Goal: Task Accomplishment & Management: Manage account settings

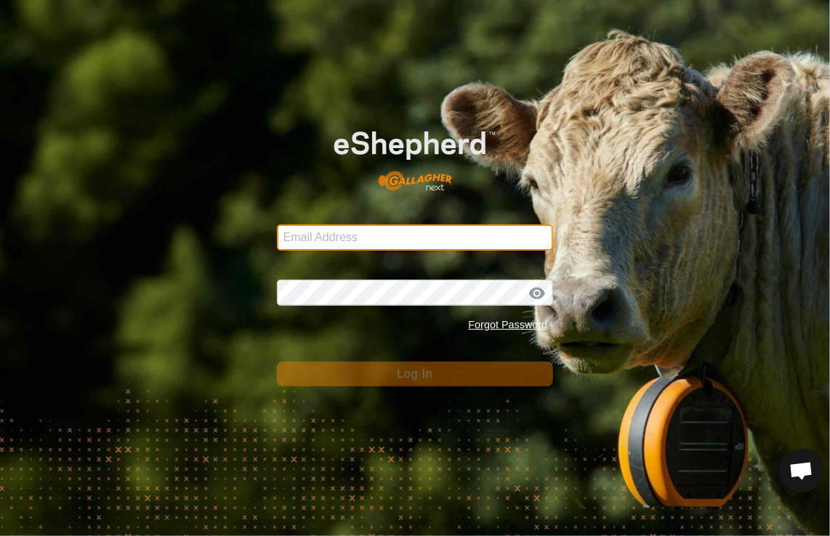
click at [328, 237] on input "Email Address" at bounding box center [415, 238] width 277 height 26
type input "[EMAIL_ADDRESS][DOMAIN_NAME]"
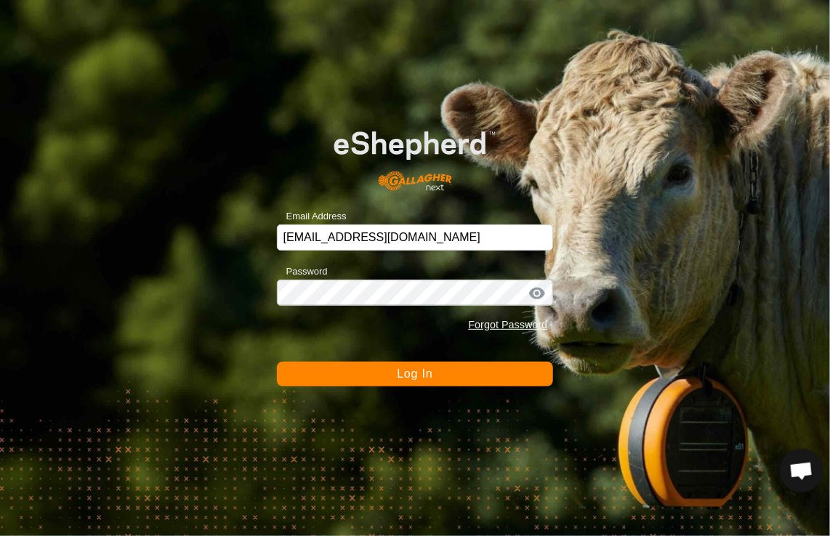
click at [401, 371] on span "Log In" at bounding box center [415, 374] width 36 height 12
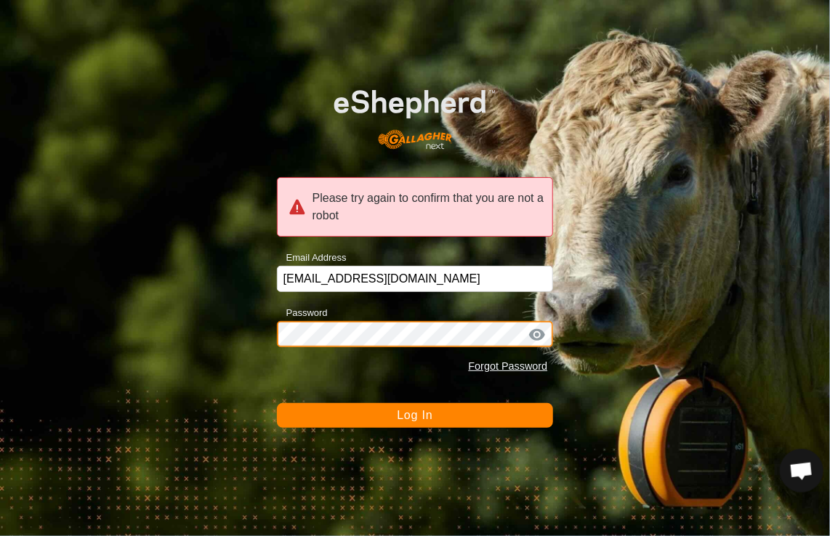
click at [257, 330] on div "Please try again to confirm that you are not a robot Email Address [EMAIL_ADDRE…" at bounding box center [415, 268] width 830 height 536
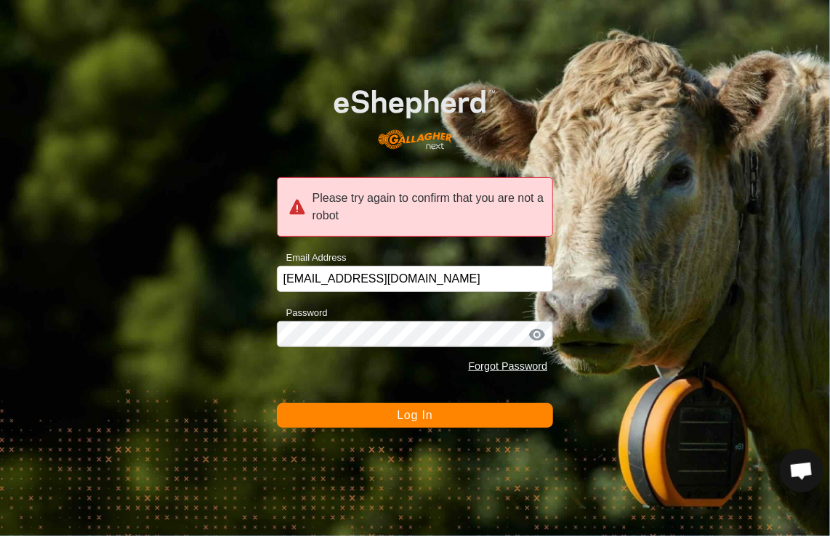
click at [427, 410] on span "Log In" at bounding box center [415, 415] width 36 height 12
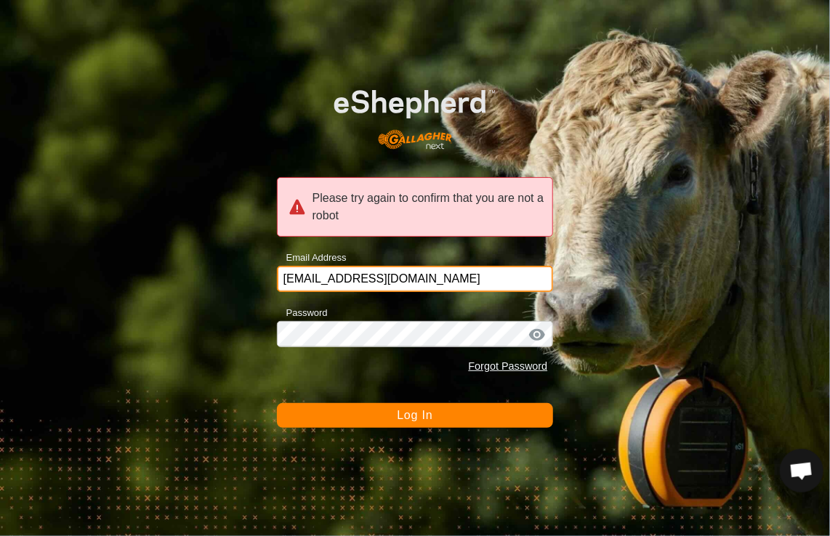
click at [455, 283] on input "[EMAIL_ADDRESS][DOMAIN_NAME]" at bounding box center [415, 279] width 277 height 26
drag, startPoint x: 459, startPoint y: 278, endPoint x: 270, endPoint y: 277, distance: 189.0
click at [270, 277] on div "Please try again to confirm that you are not a robot Email Address [EMAIL_ADDRE…" at bounding box center [415, 268] width 830 height 536
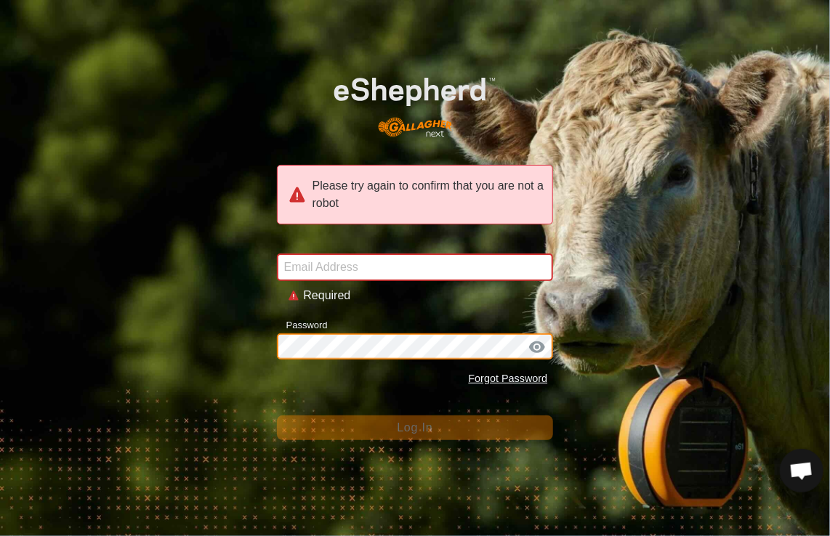
click at [253, 352] on div "Please try again to confirm that you are not a robot Email Address Required Pas…" at bounding box center [415, 268] width 830 height 536
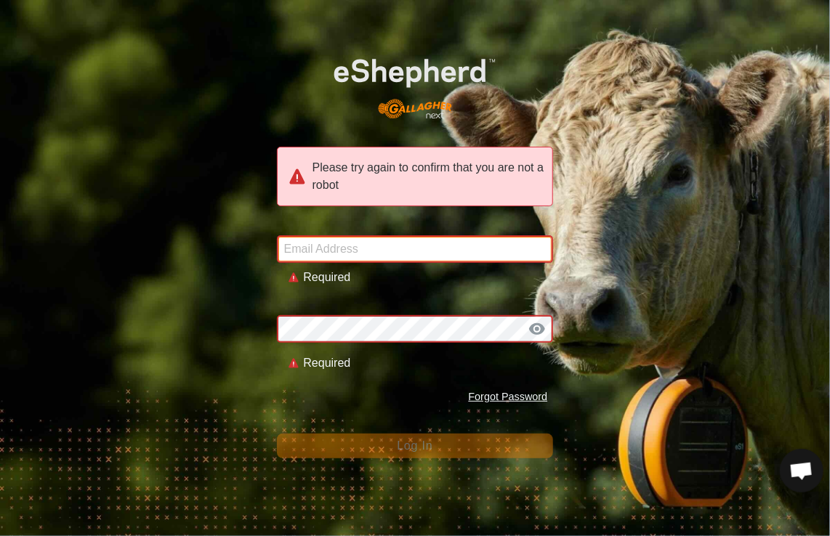
click at [303, 251] on input "Email Address" at bounding box center [415, 249] width 277 height 28
type input "[EMAIL_ADDRESS][DOMAIN_NAME]"
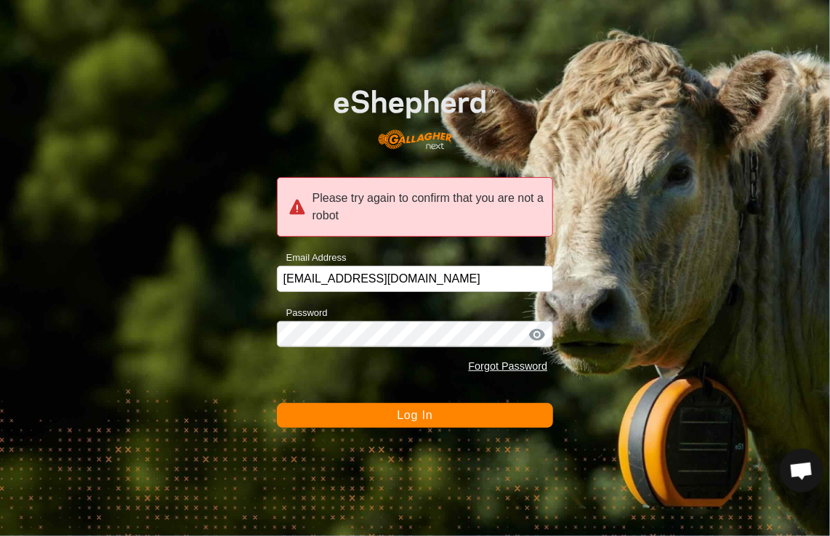
click at [395, 414] on button "Log In" at bounding box center [415, 415] width 277 height 25
click at [411, 412] on span "Log In" at bounding box center [415, 415] width 36 height 12
